Goal: Task Accomplishment & Management: Manage account settings

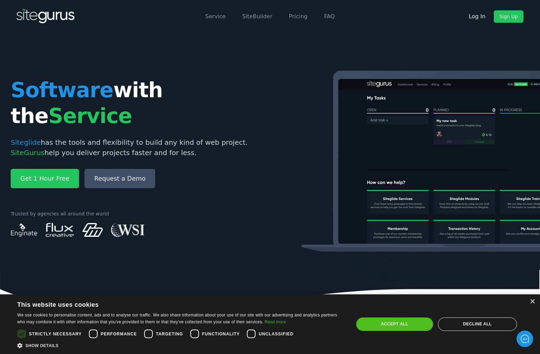
click at [478, 19] on link "Log In" at bounding box center [477, 16] width 28 height 12
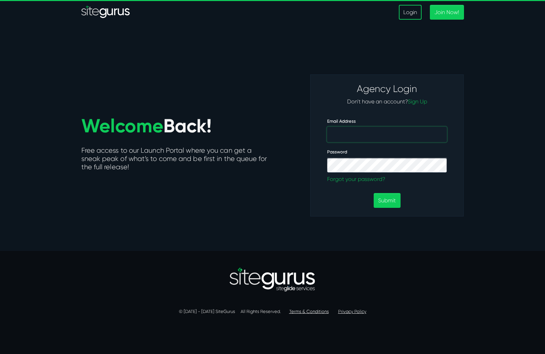
type input "[EMAIL_ADDRESS][DOMAIN_NAME]"
click at [387, 200] on button "Submit" at bounding box center [386, 200] width 27 height 15
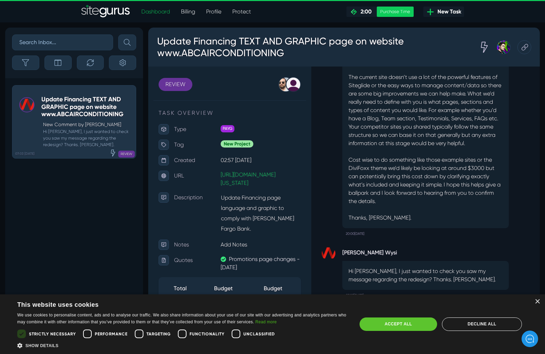
click at [402, 322] on div "Accept all" at bounding box center [398, 323] width 78 height 13
checkbox input "true"
